Goal: Task Accomplishment & Management: Manage account settings

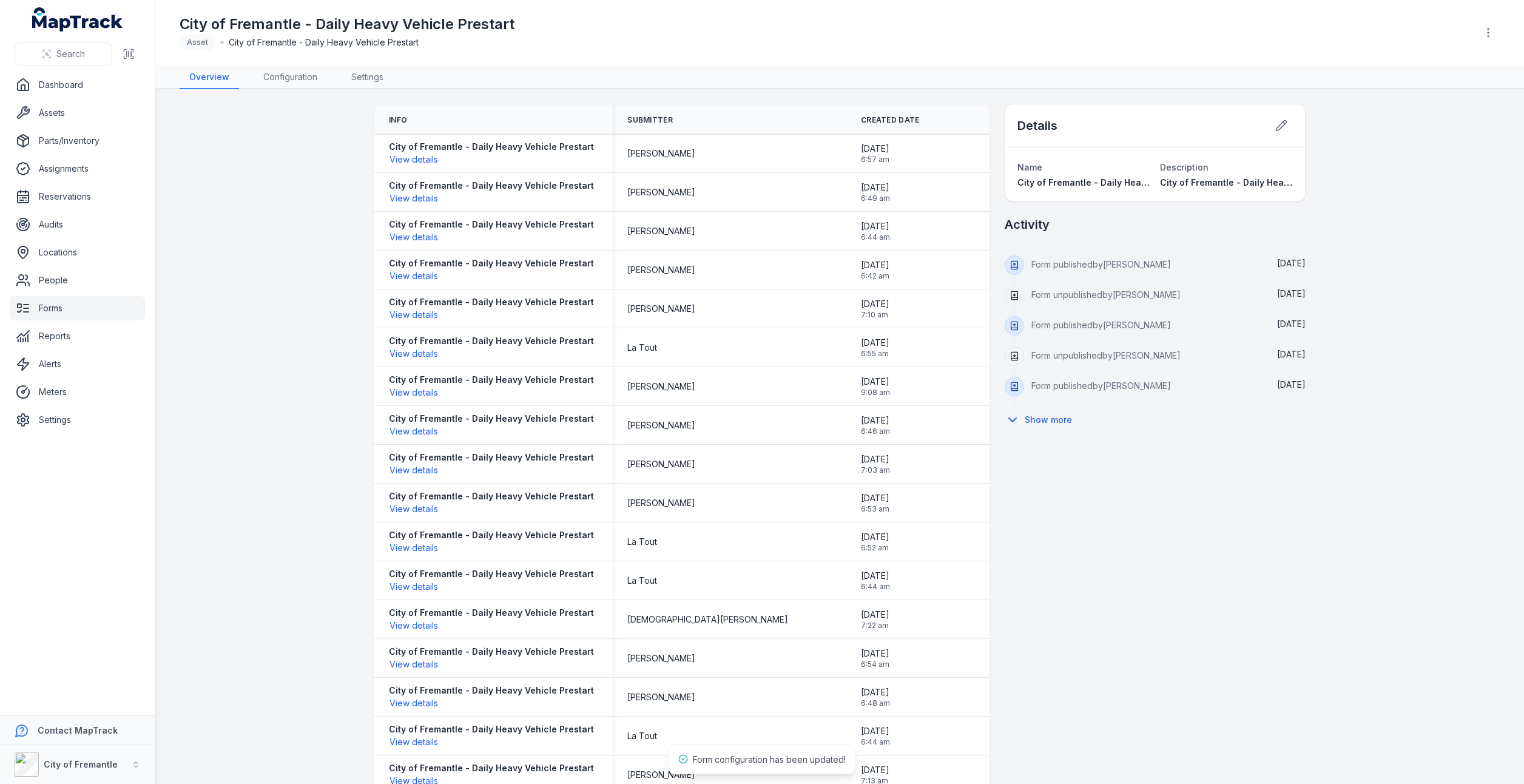
scroll to position [14, 0]
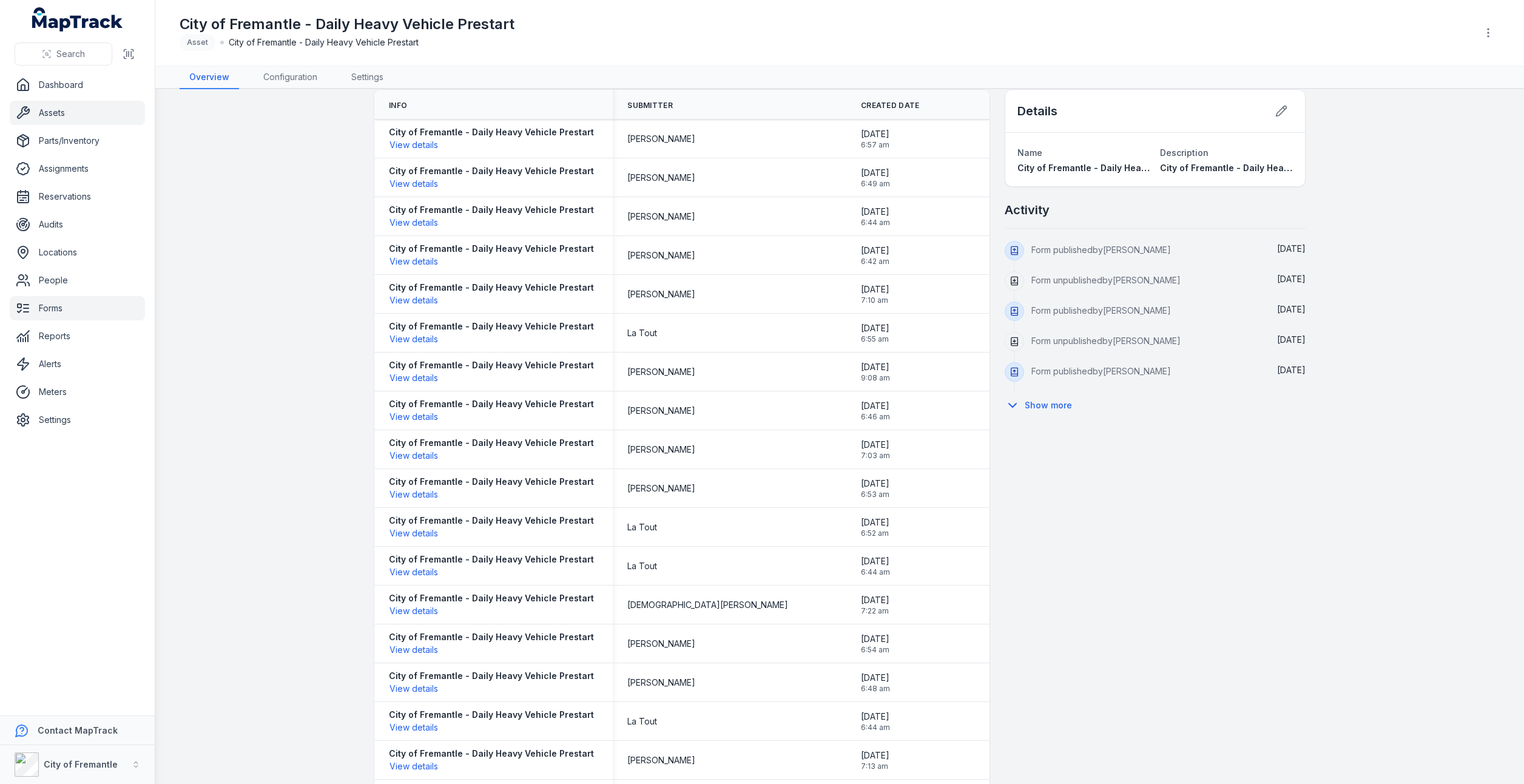
click at [64, 118] on link "Assets" at bounding box center [77, 113] width 136 height 25
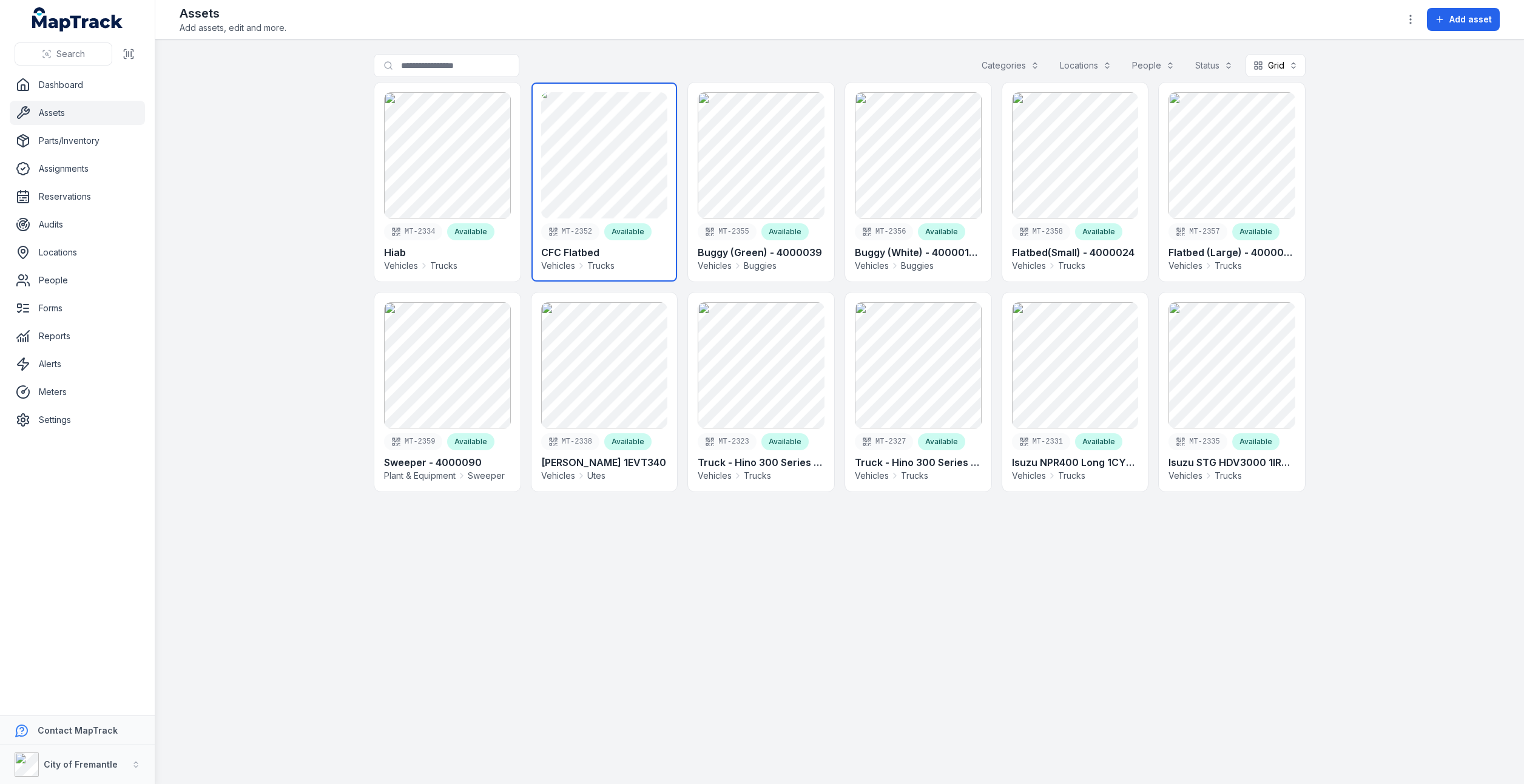
click at [546, 170] on link at bounding box center [604, 182] width 146 height 199
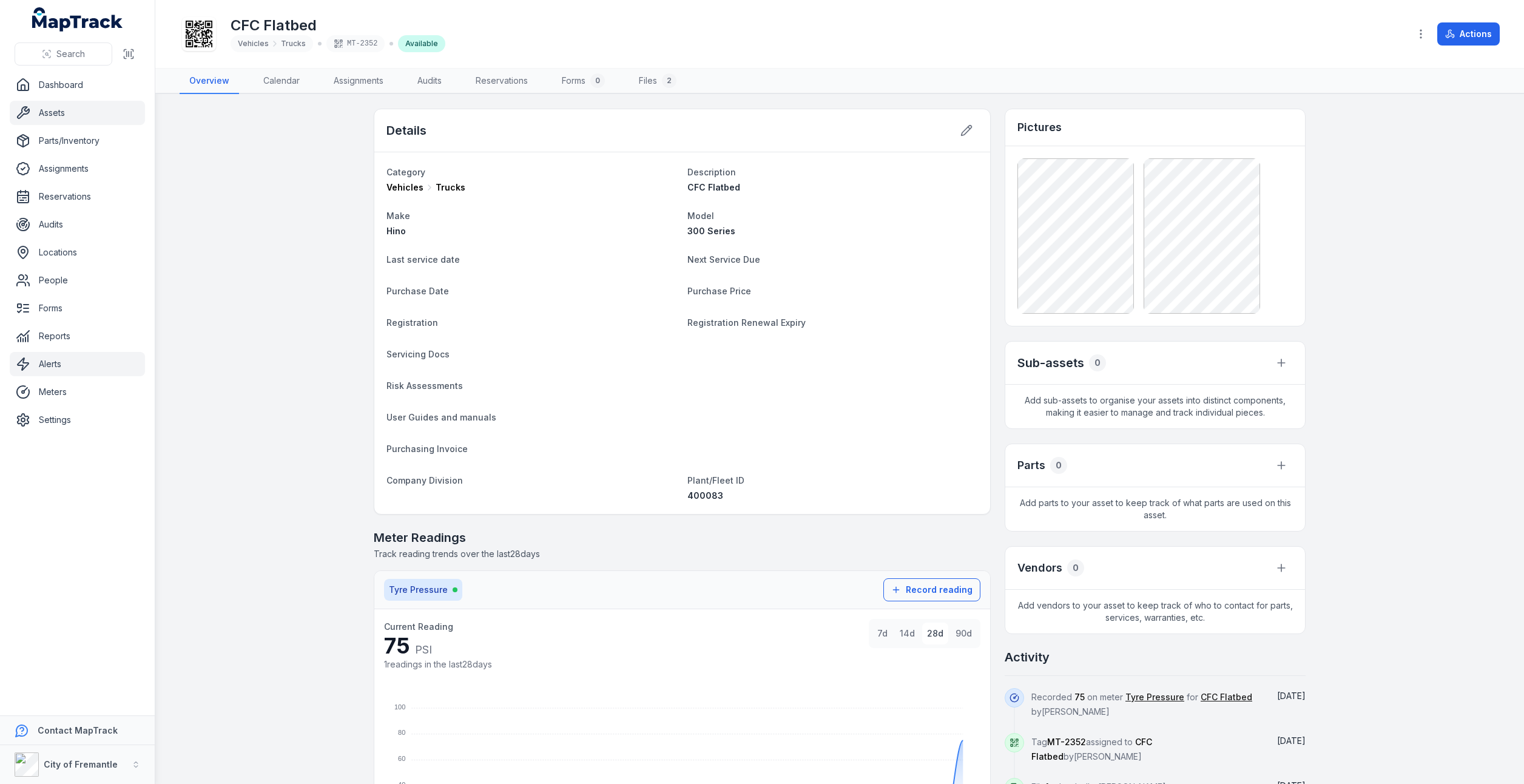
click at [55, 373] on link "Alerts" at bounding box center [77, 364] width 136 height 25
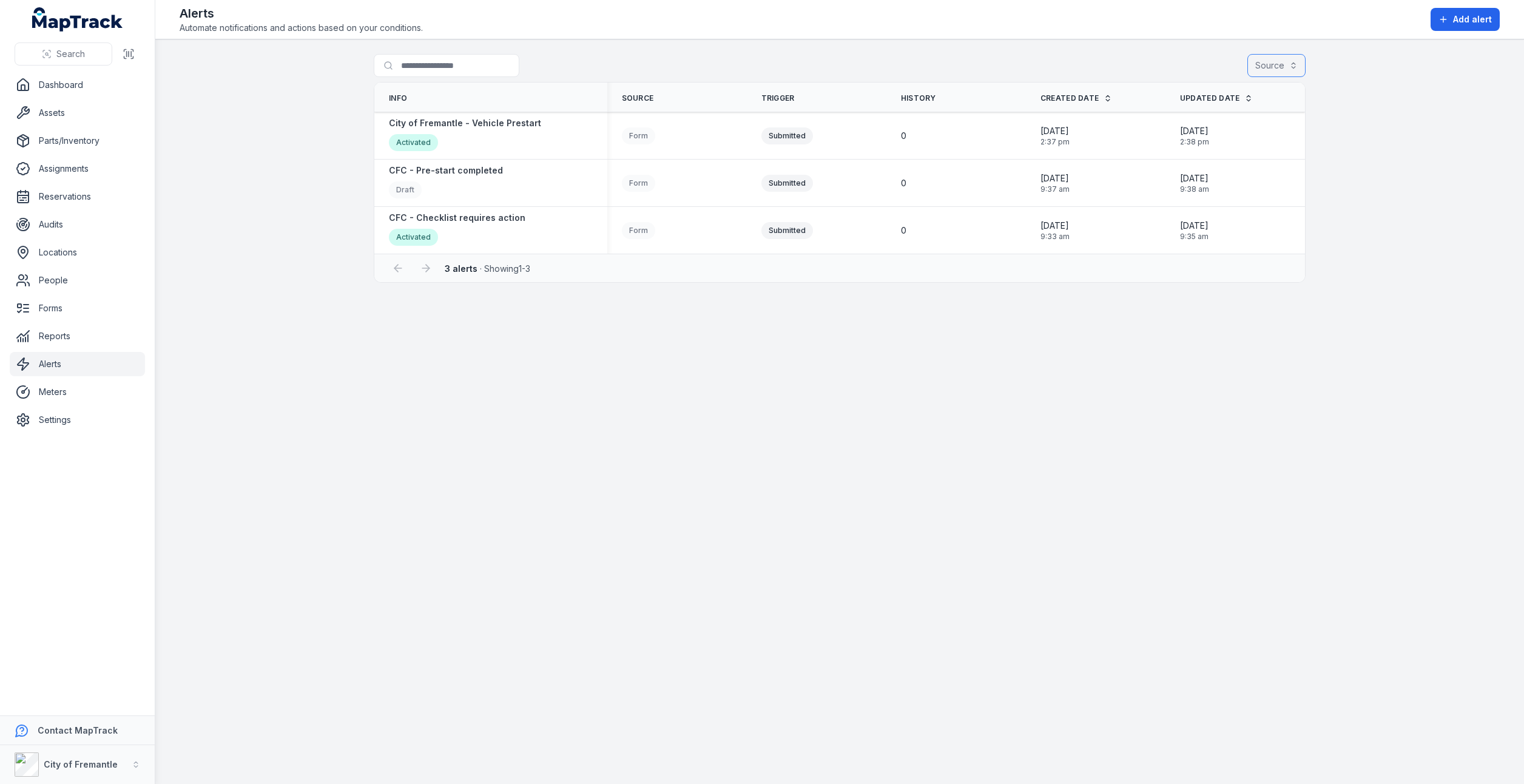
click at [1281, 63] on button "Source" at bounding box center [1276, 65] width 58 height 23
click at [1164, 381] on main "Search for alerts Source Info Source Trigger History Created Date Updated Date …" at bounding box center [839, 411] width 1369 height 744
click at [1467, 20] on span "Add alert" at bounding box center [1472, 20] width 39 height 12
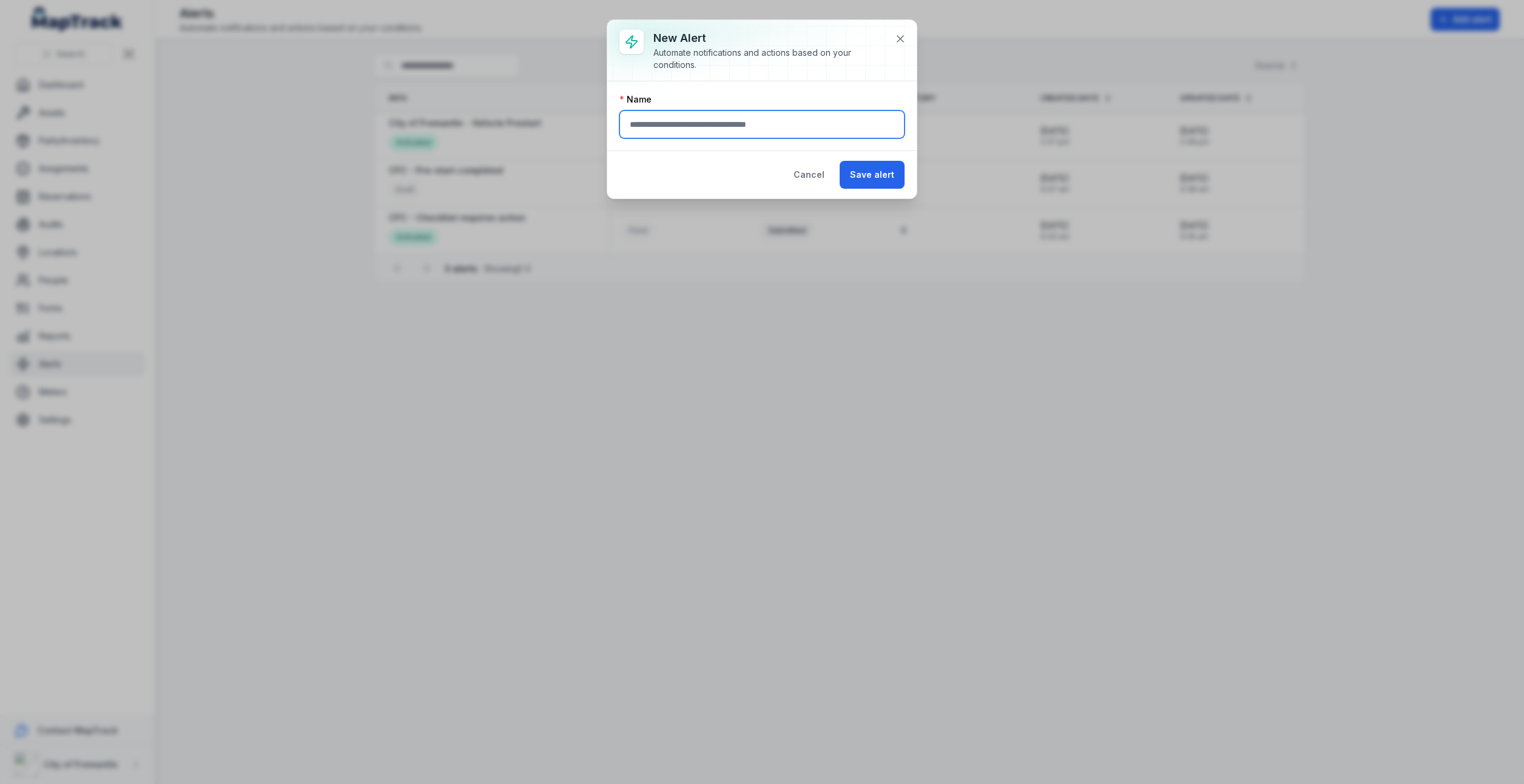
click at [765, 125] on input "text" at bounding box center [762, 124] width 285 height 28
type input "**********"
click at [861, 174] on button "Save alert" at bounding box center [872, 174] width 65 height 28
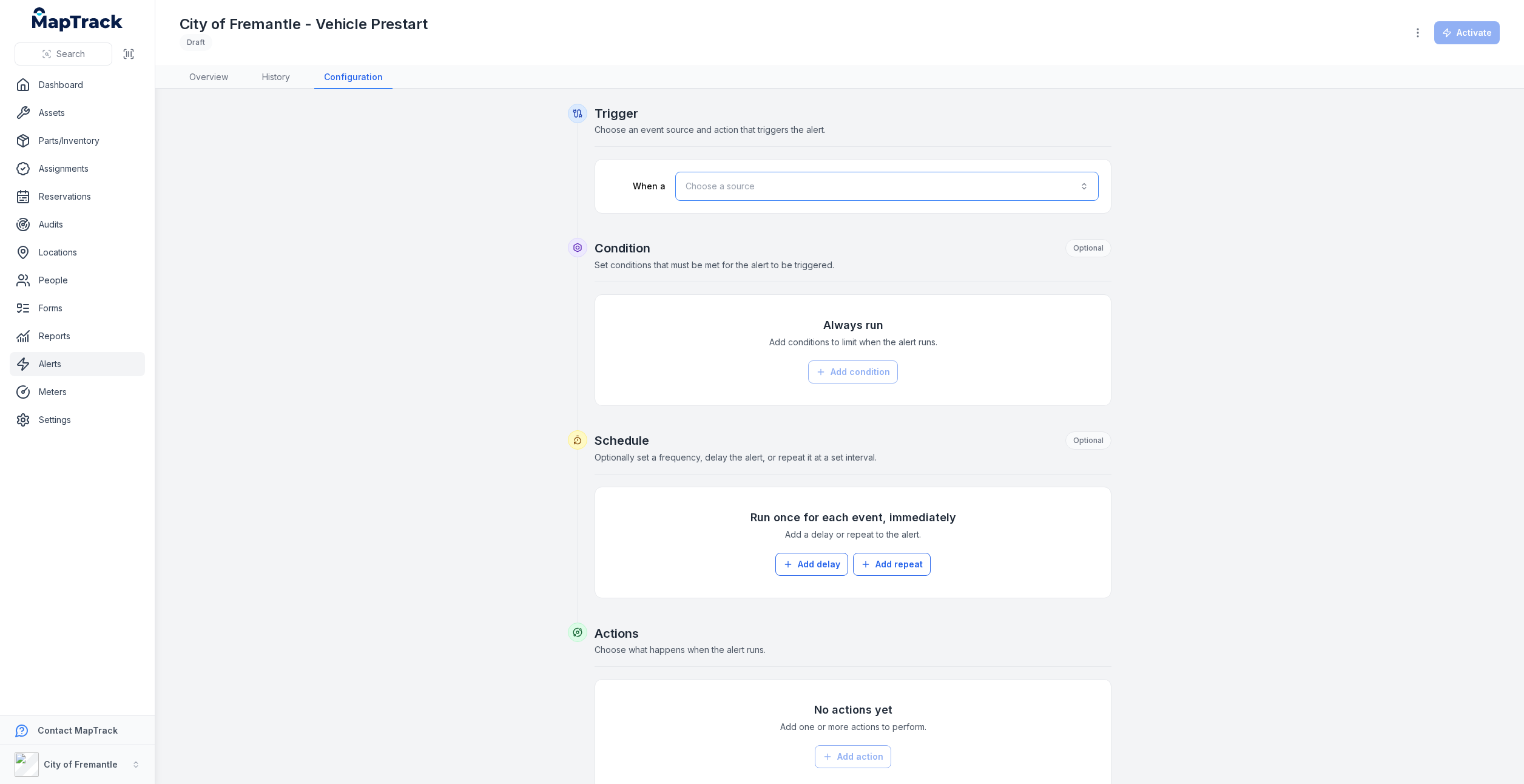
click at [1078, 183] on button "Choose a source" at bounding box center [887, 186] width 424 height 29
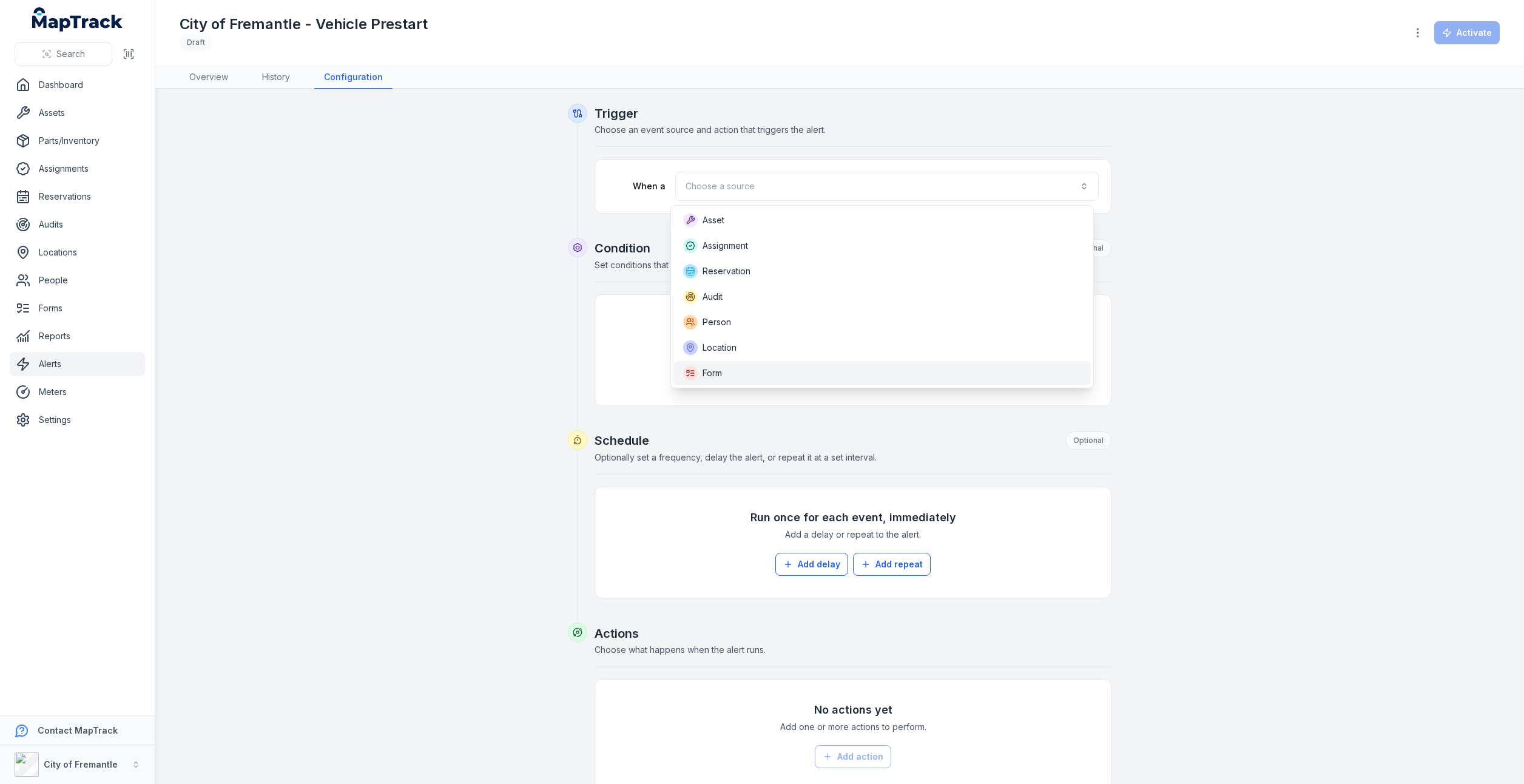
click at [726, 369] on div "Form" at bounding box center [882, 373] width 399 height 14
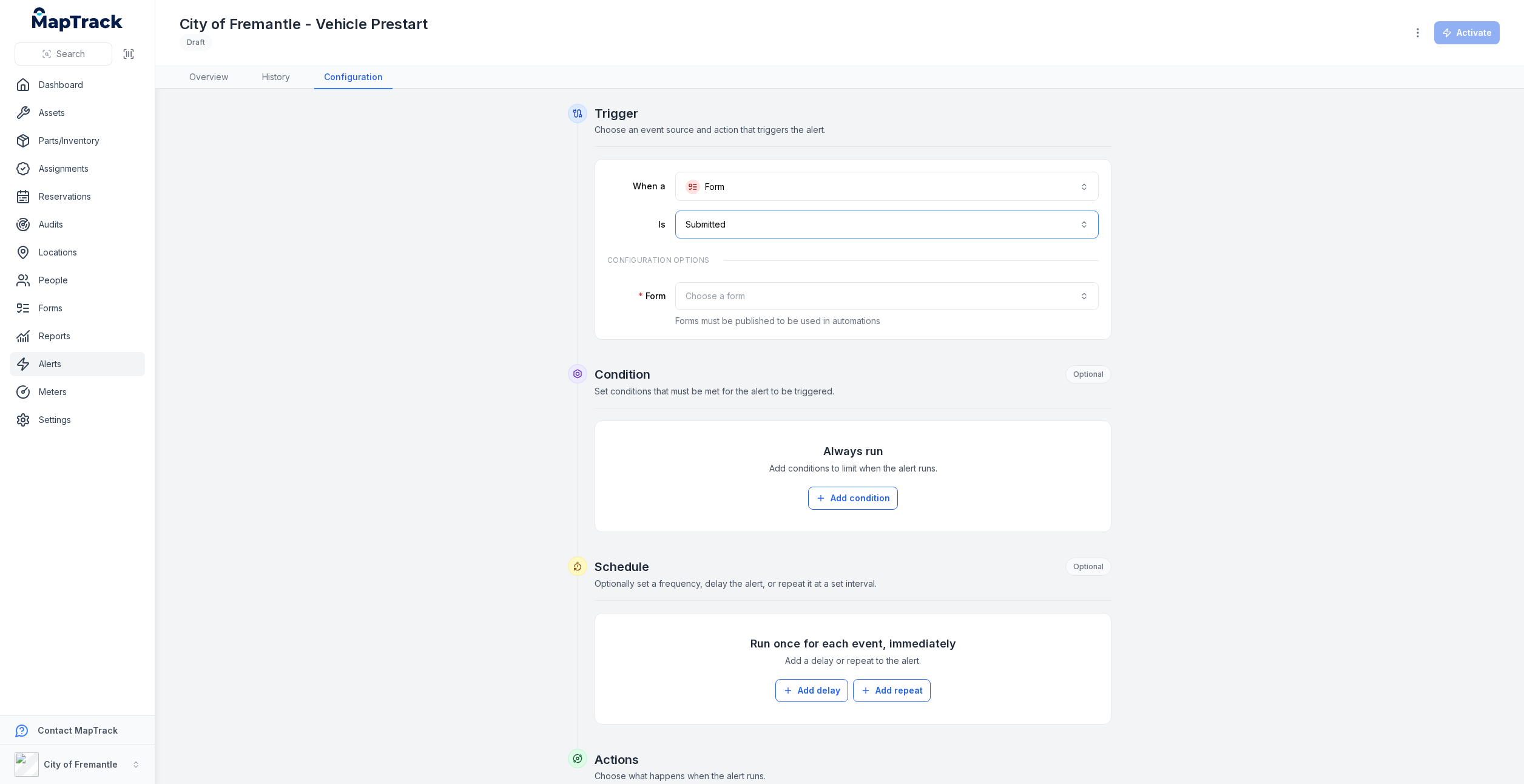
click at [1089, 219] on button "**********" at bounding box center [887, 224] width 424 height 28
click at [858, 249] on div "Submitted" at bounding box center [883, 256] width 418 height 22
click at [1082, 296] on button "Choose a form" at bounding box center [887, 296] width 424 height 28
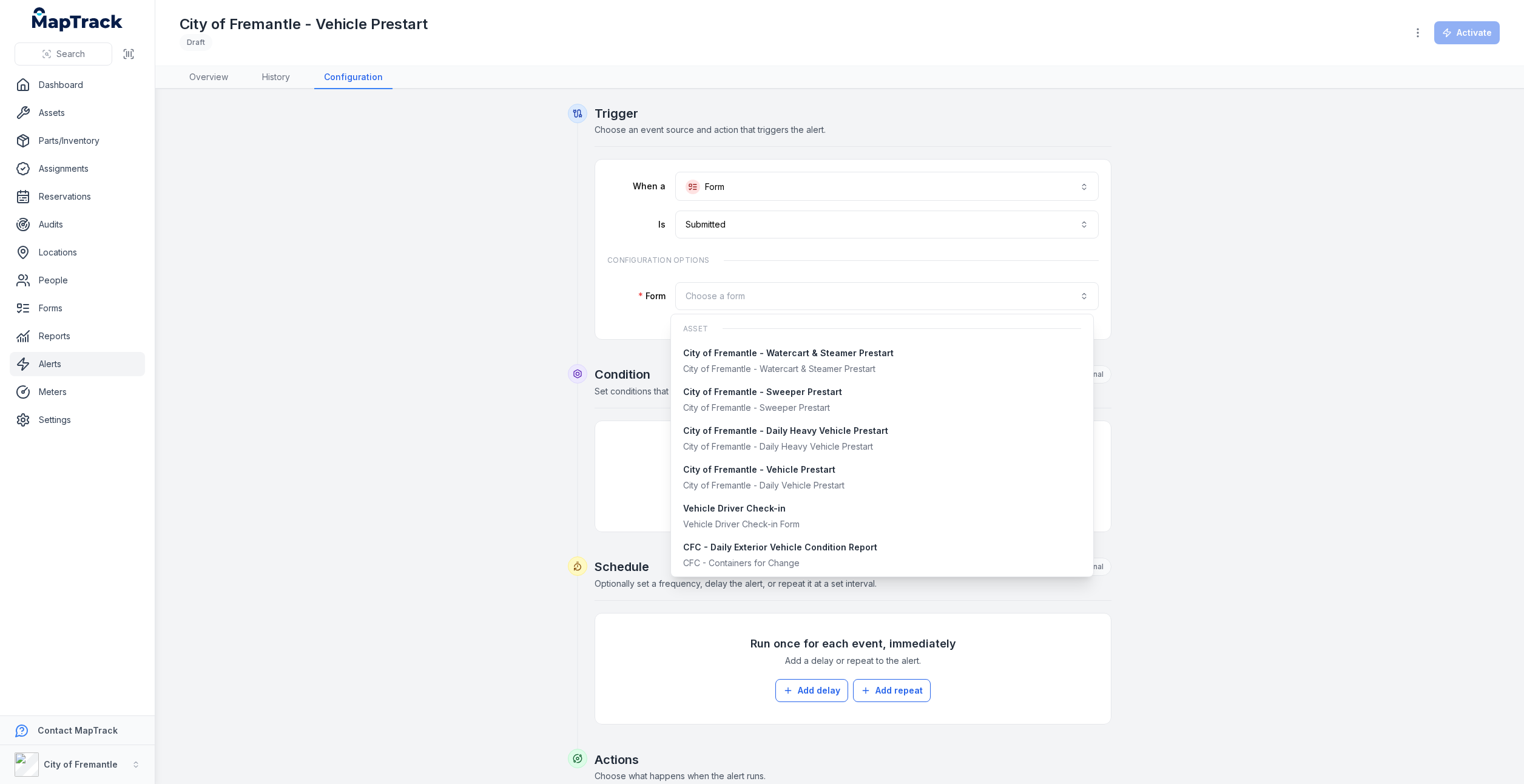
click at [401, 275] on div "**********" at bounding box center [840, 536] width 932 height 866
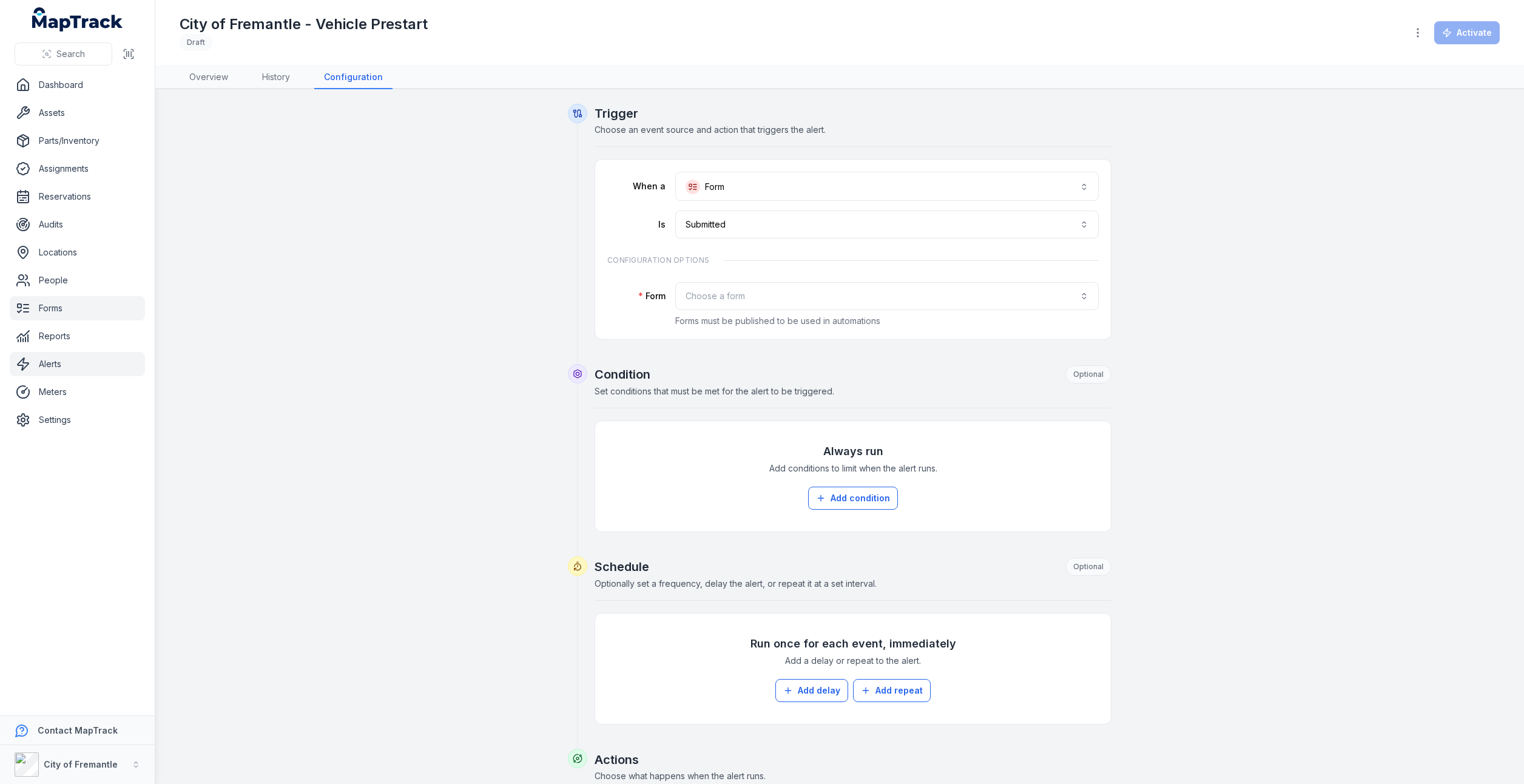
click at [37, 310] on link "Forms" at bounding box center [77, 309] width 136 height 25
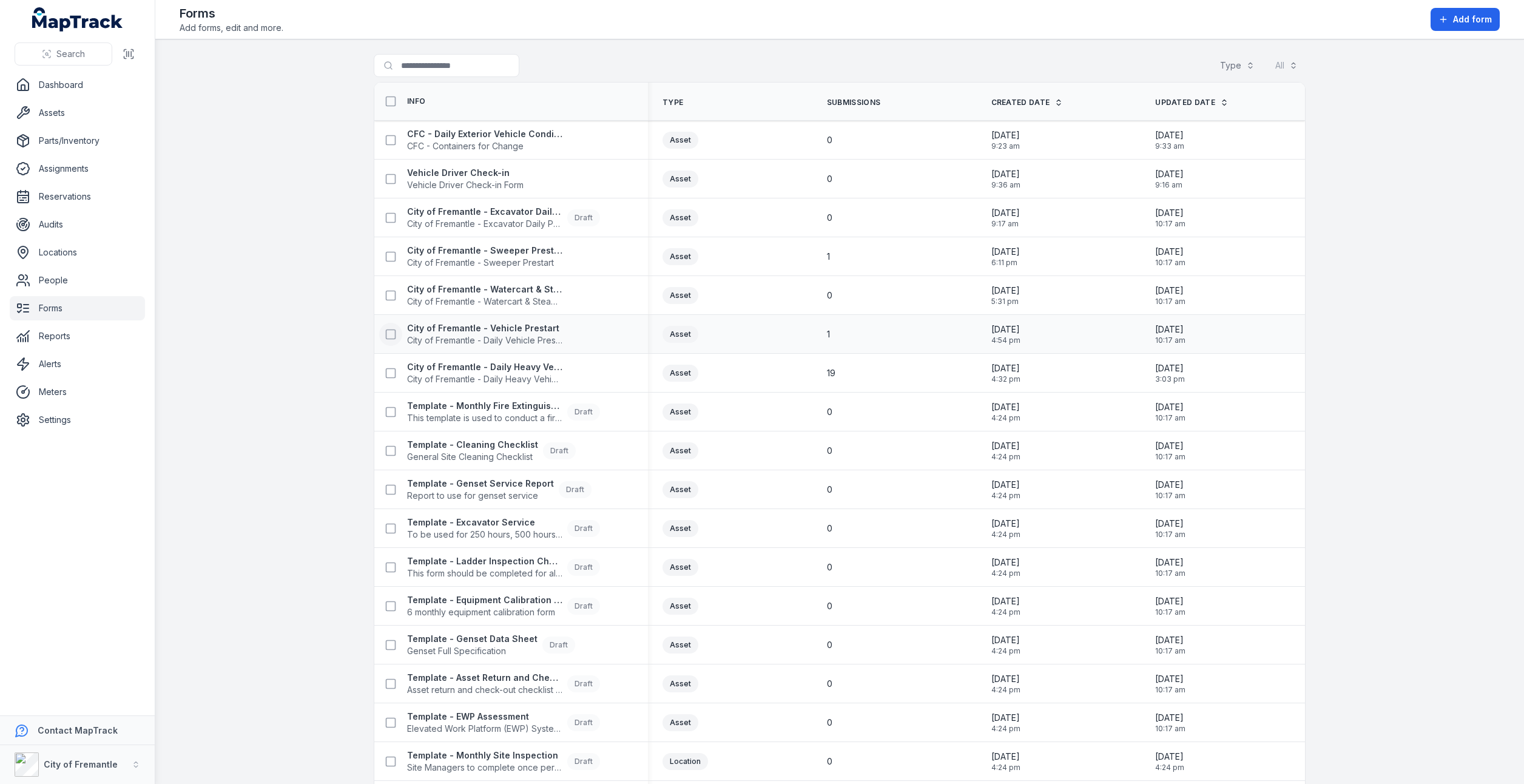
click at [388, 339] on button at bounding box center [391, 334] width 23 height 23
click at [893, 752] on icon "button" at bounding box center [892, 755] width 12 height 12
drag, startPoint x: 386, startPoint y: 336, endPoint x: 337, endPoint y: 334, distance: 49.0
click at [337, 334] on main "Search for forms Type All Info Type Submissions Created Date Updated Date CFC -…" at bounding box center [839, 411] width 1369 height 744
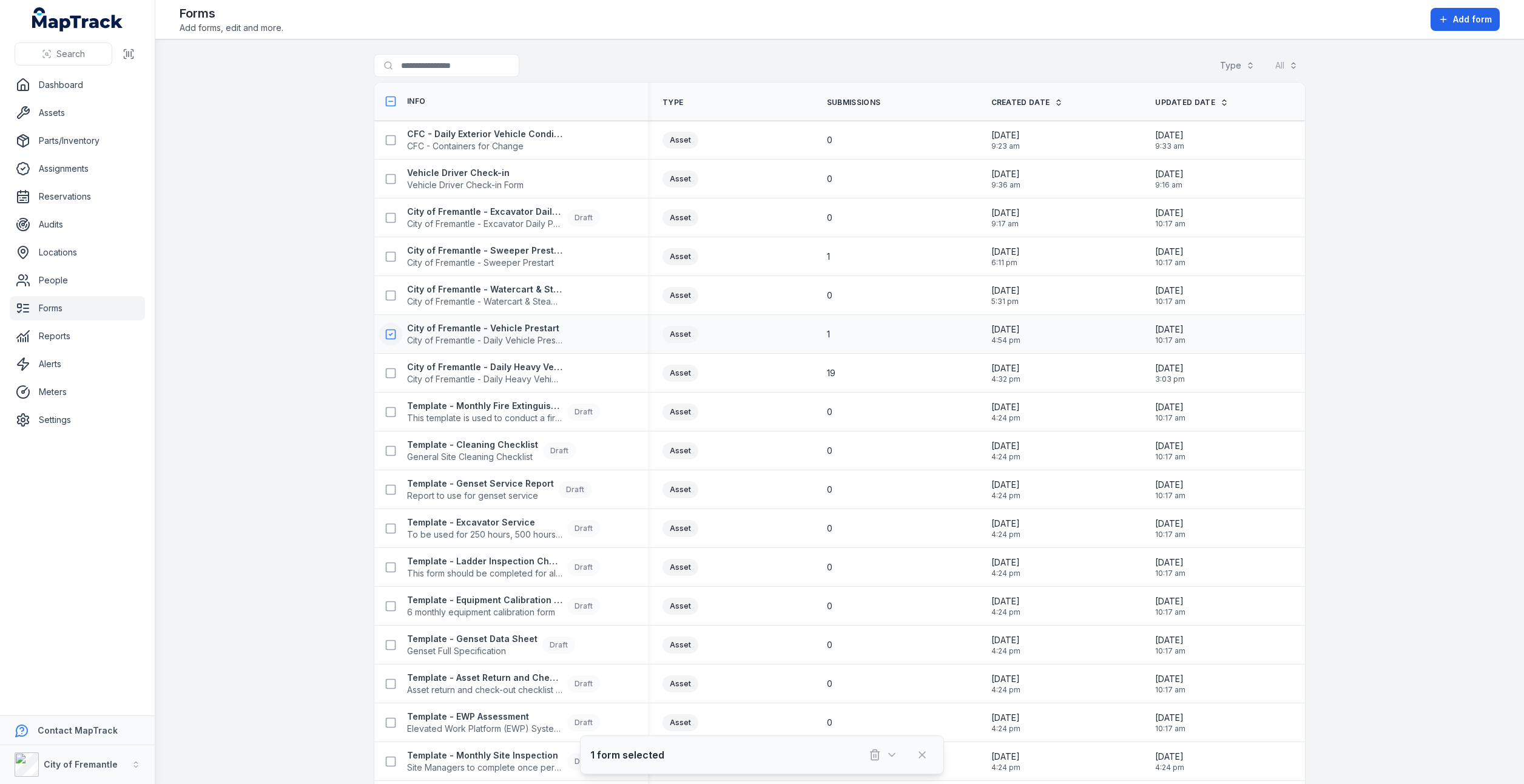
click at [386, 335] on rect at bounding box center [390, 334] width 9 height 9
click at [74, 363] on link "Alerts" at bounding box center [77, 364] width 136 height 25
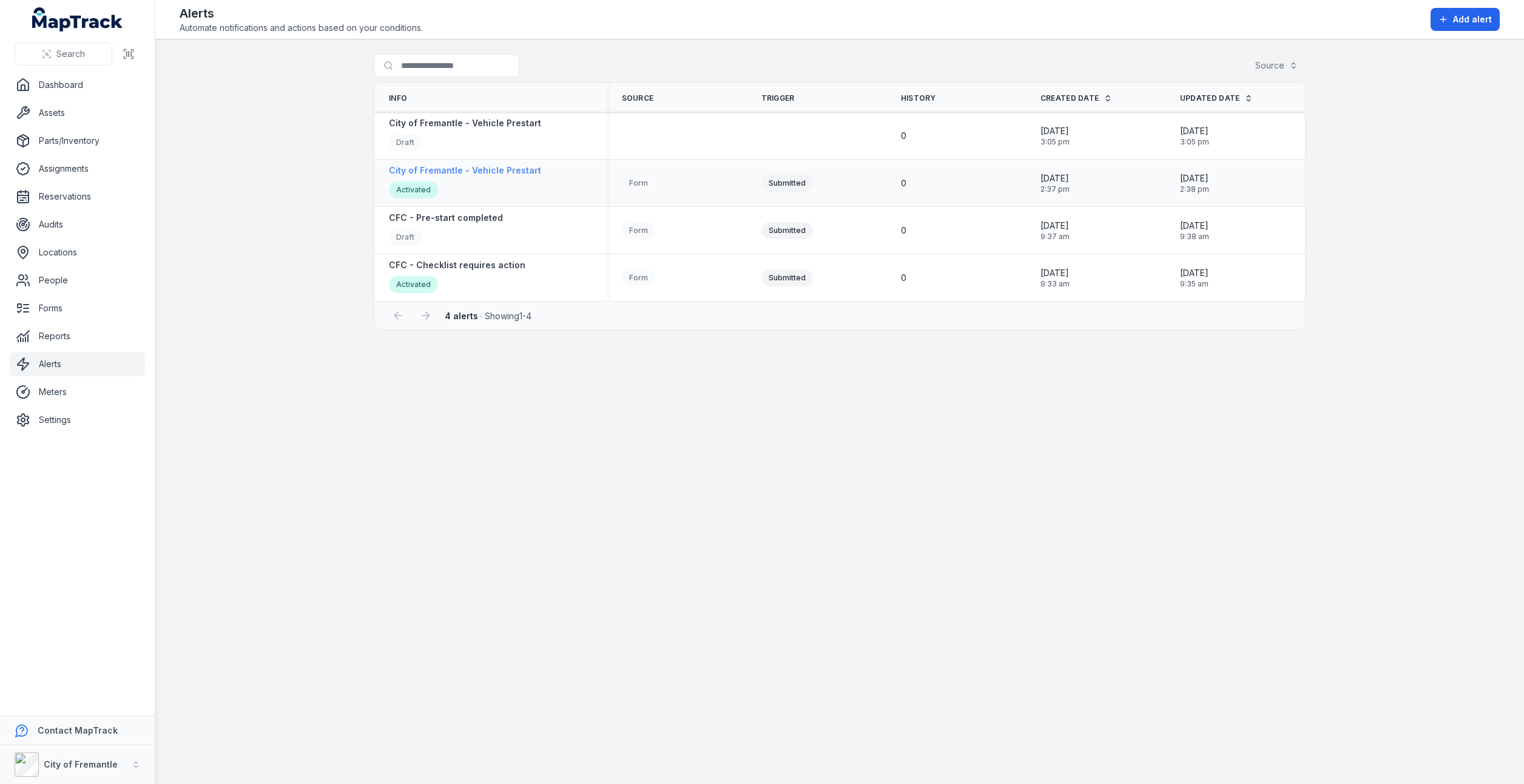
click at [516, 183] on div "Activated" at bounding box center [465, 191] width 153 height 20
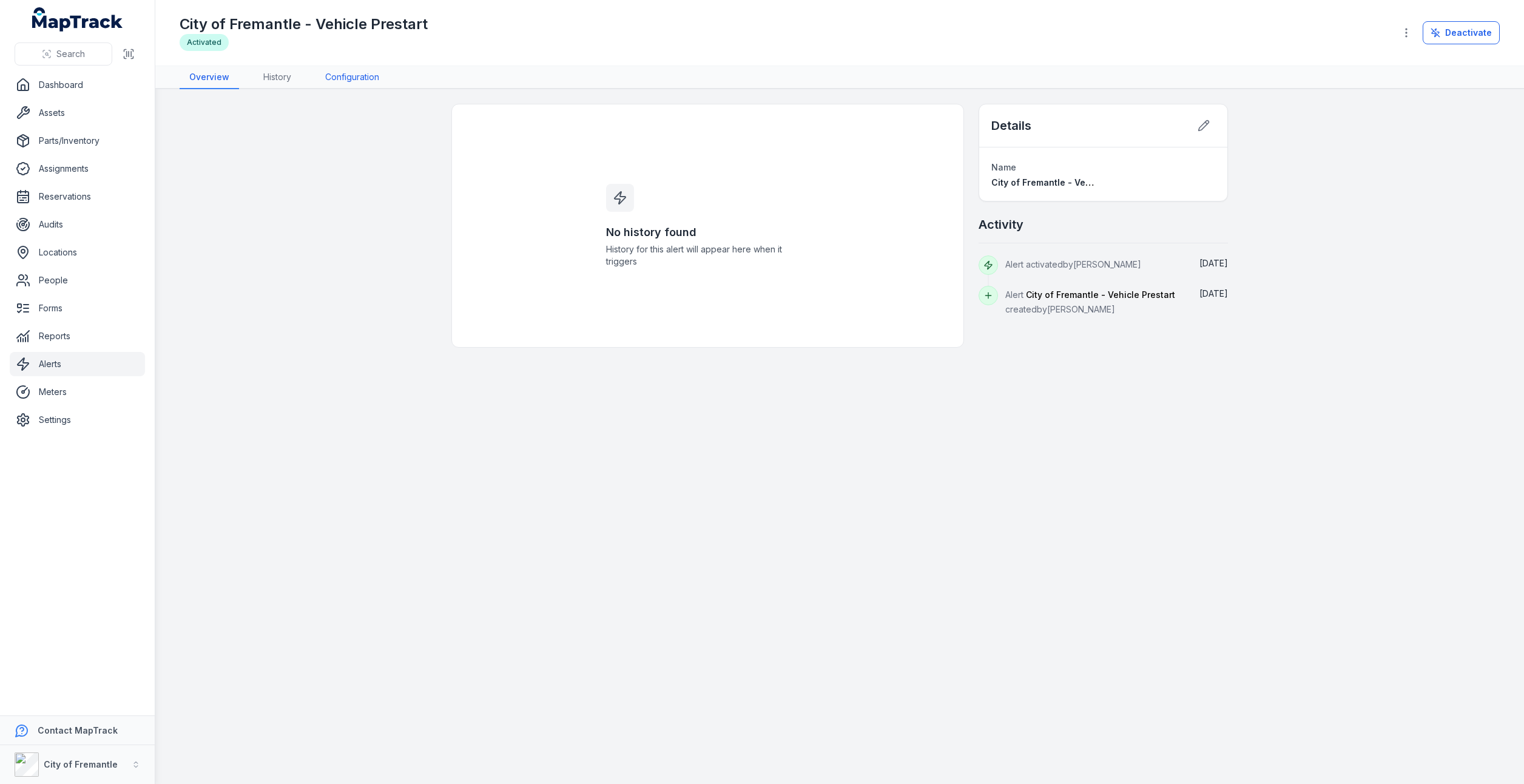
click at [342, 80] on link "Configuration" at bounding box center [352, 78] width 74 height 23
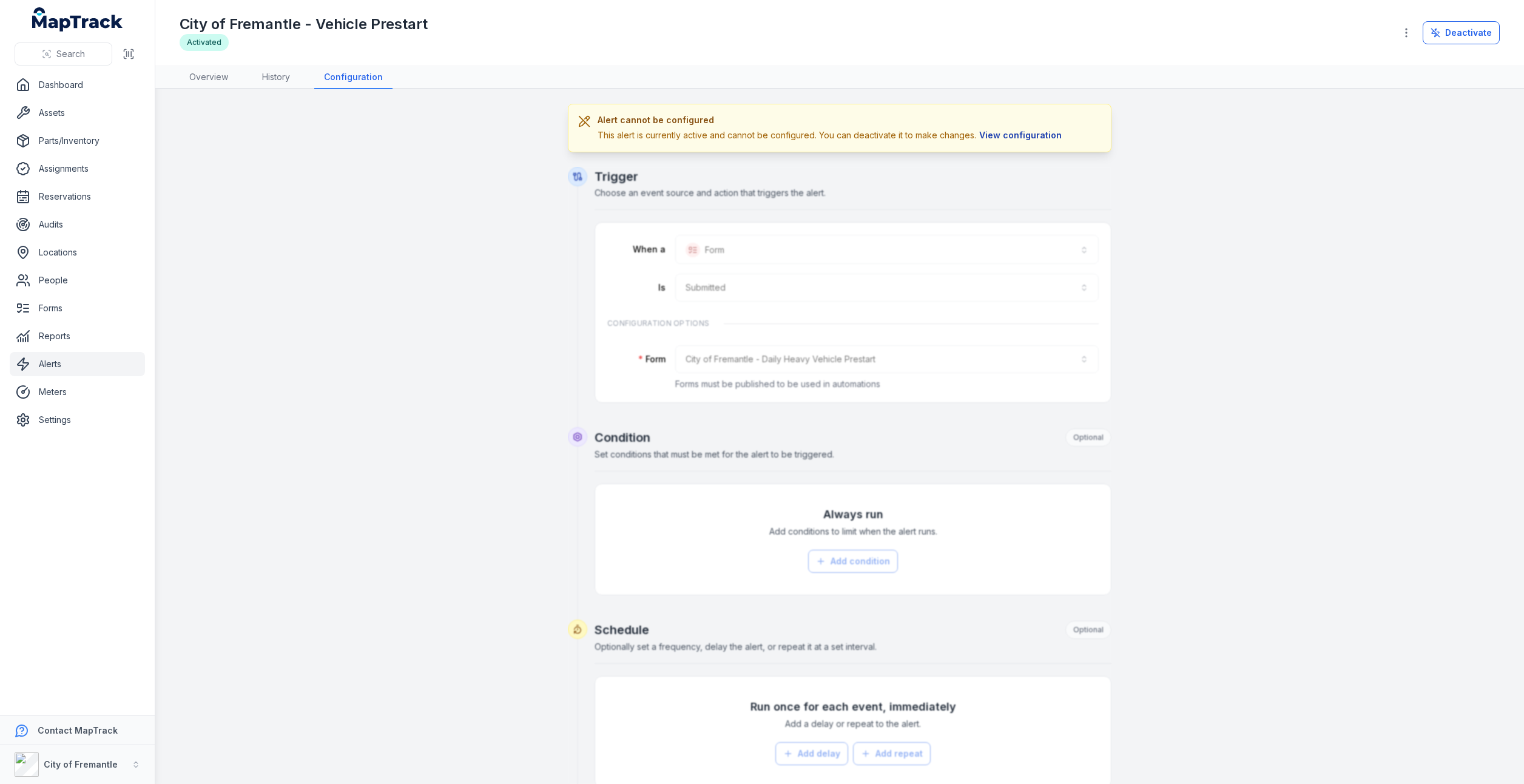
click at [1013, 139] on button "View configuration" at bounding box center [1021, 136] width 89 height 14
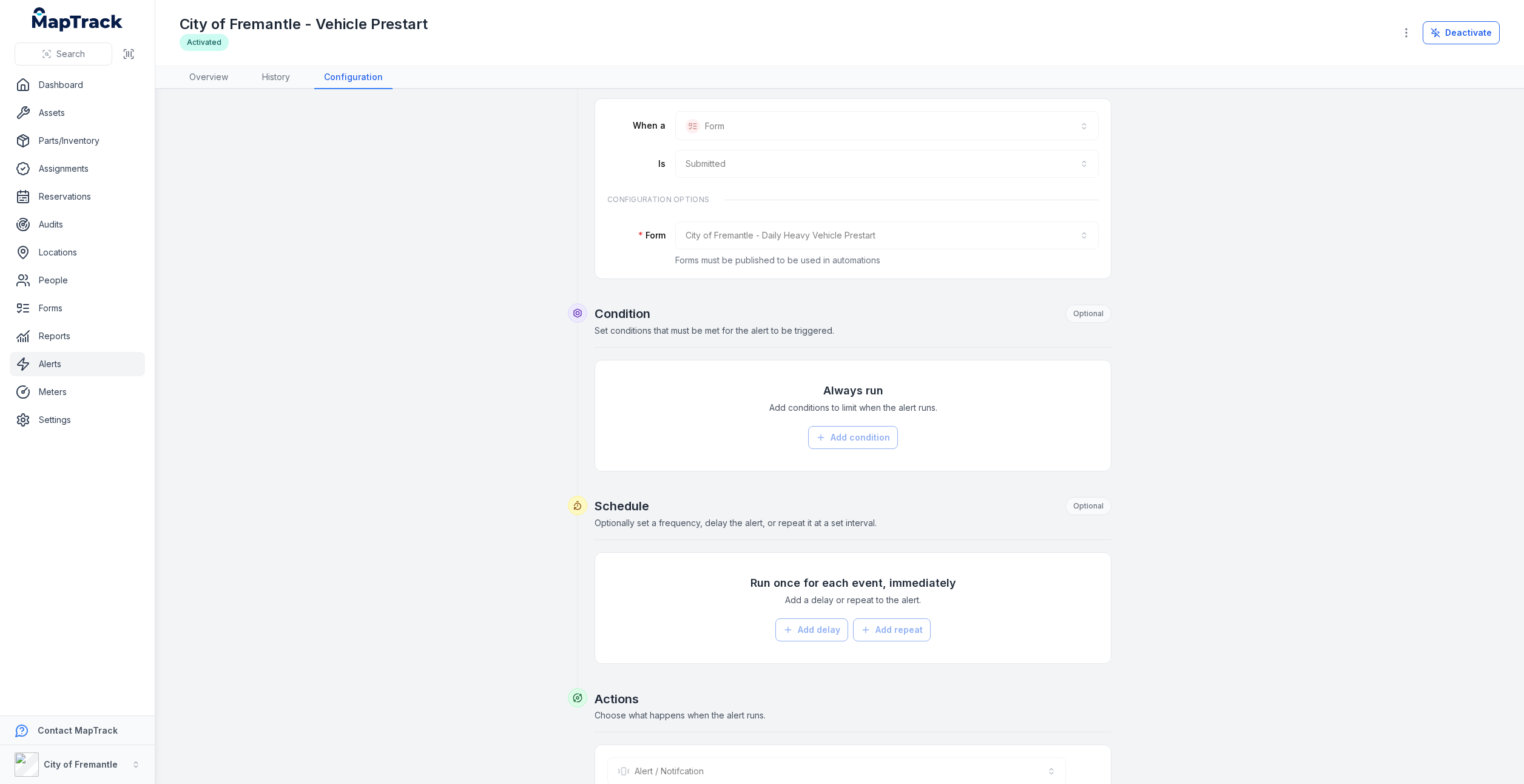
scroll to position [249, 0]
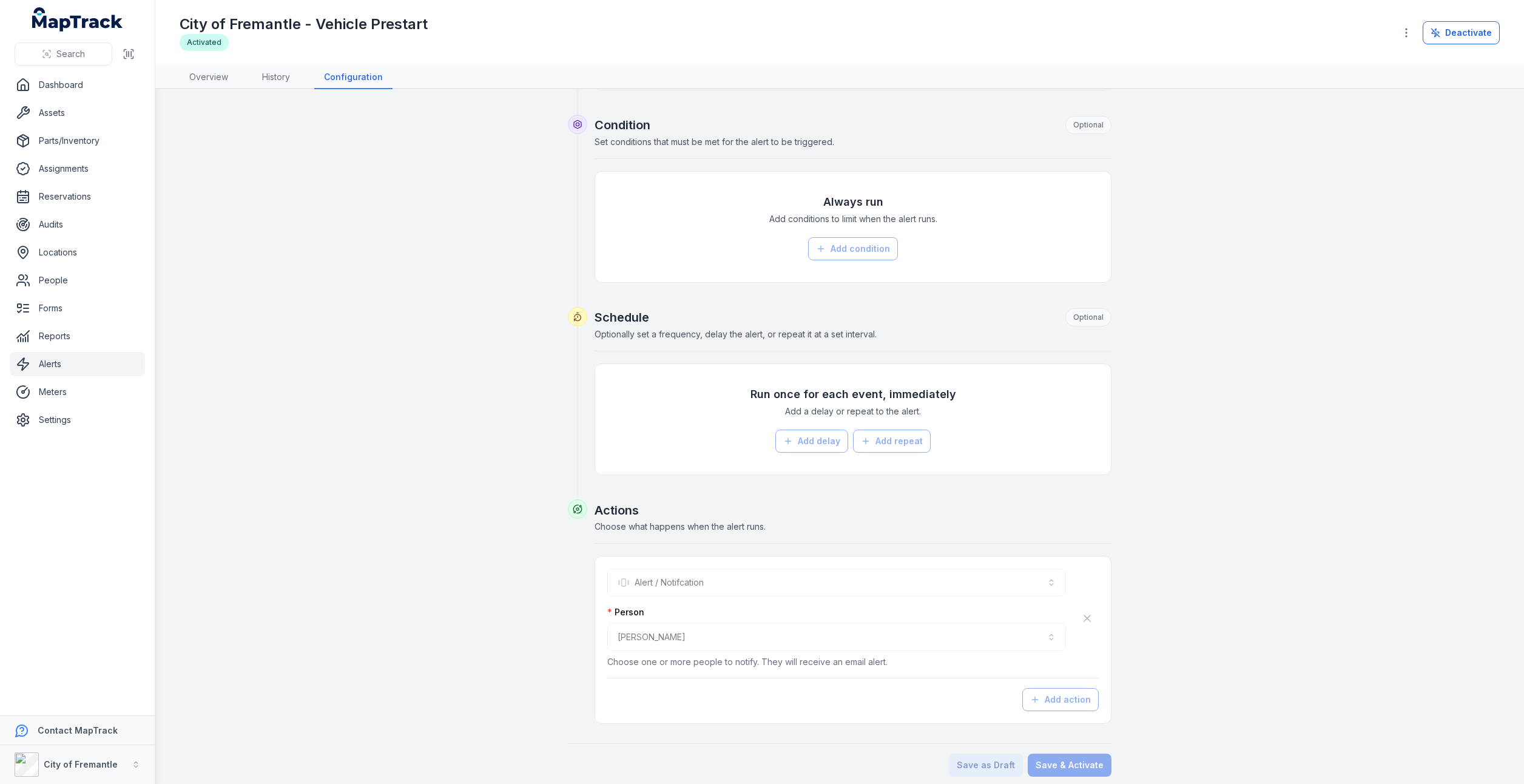
click at [735, 649] on div "**********" at bounding box center [836, 637] width 458 height 62
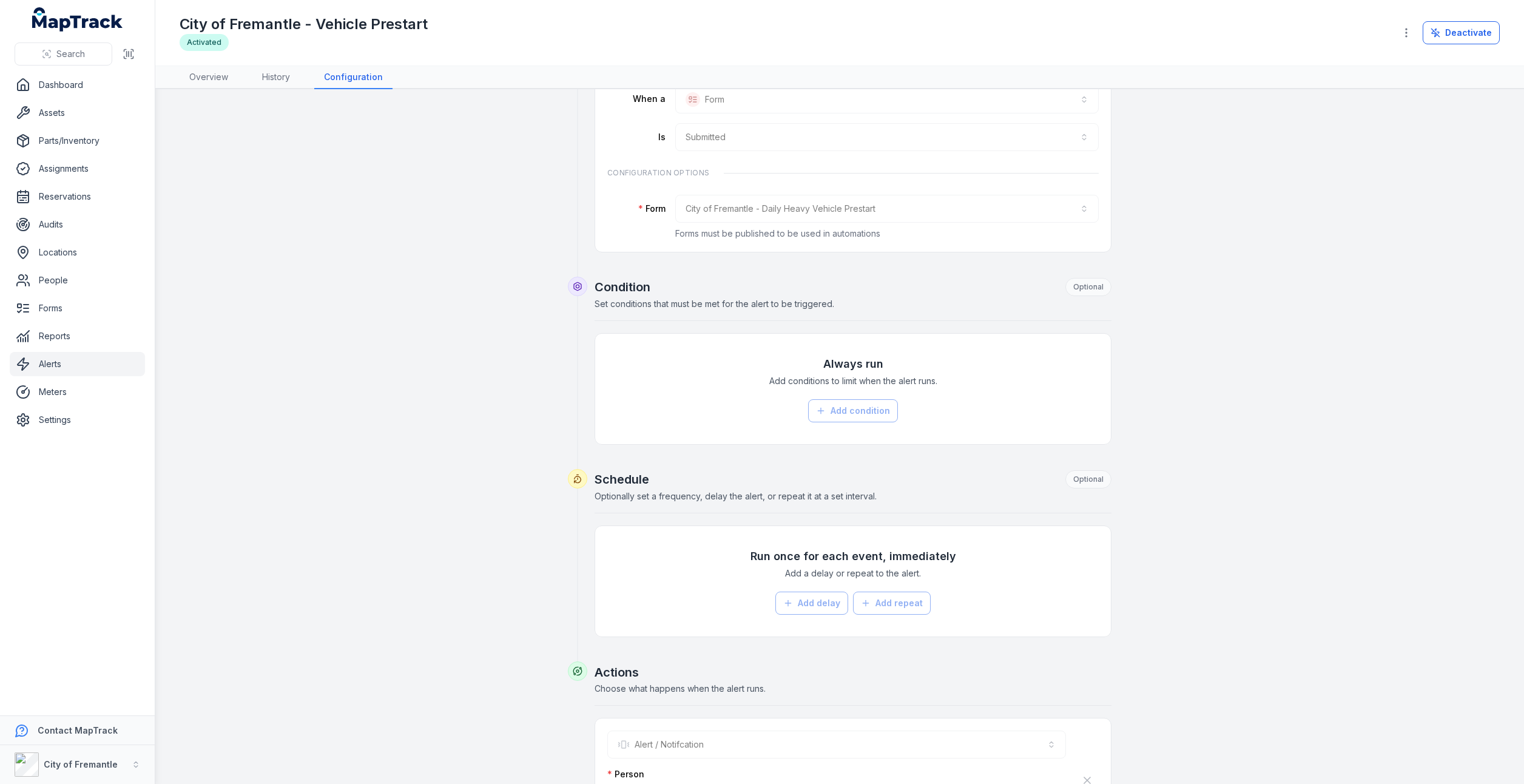
scroll to position [0, 0]
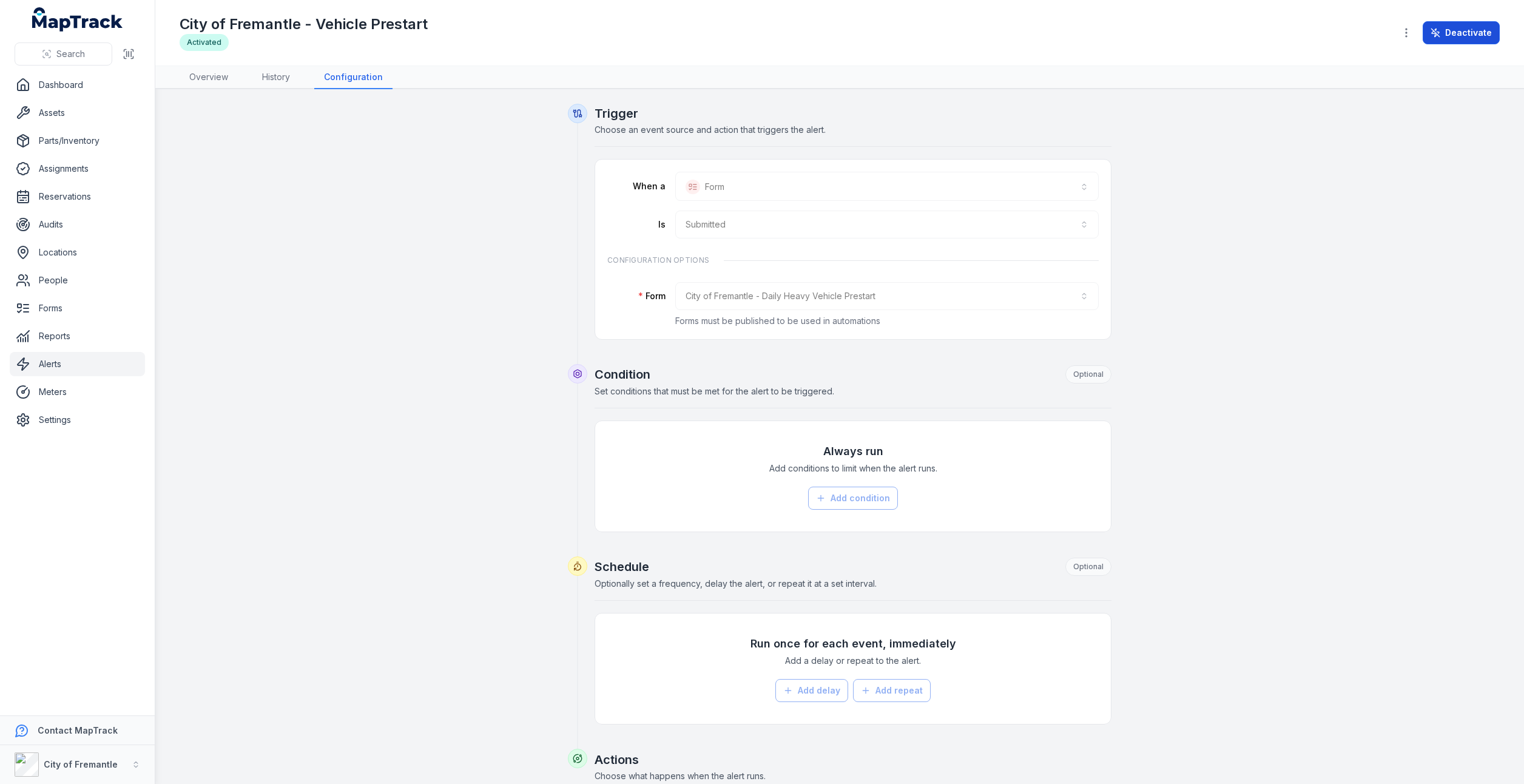
click at [1473, 37] on button "Deactivate" at bounding box center [1461, 33] width 77 height 23
